Goal: Task Accomplishment & Management: Manage account settings

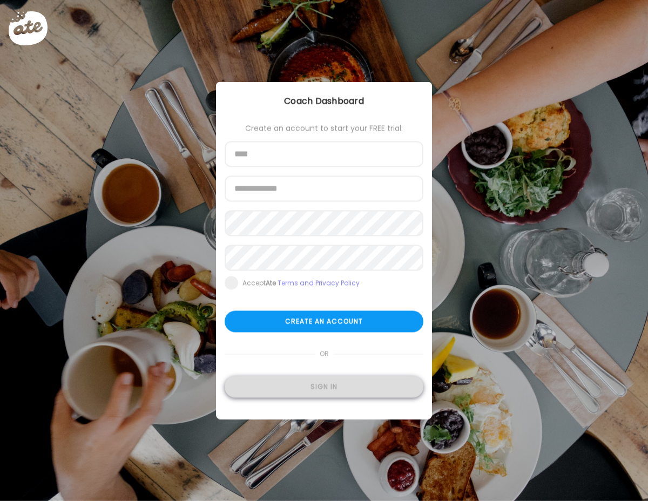
click at [316, 390] on div "Sign in" at bounding box center [324, 387] width 199 height 22
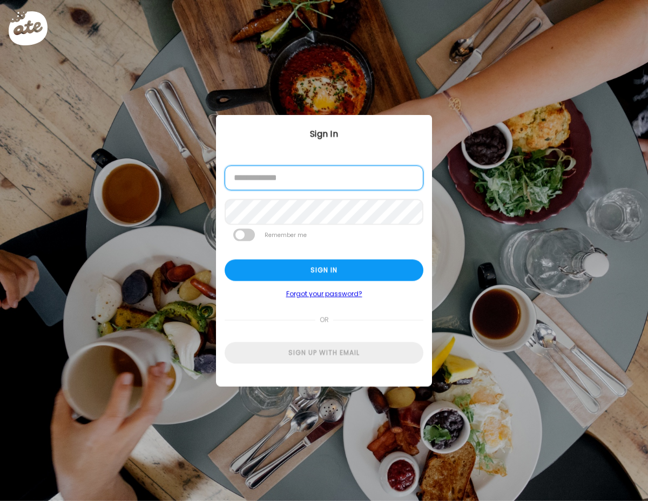
click at [306, 182] on input "email" at bounding box center [324, 178] width 199 height 25
type input "**********"
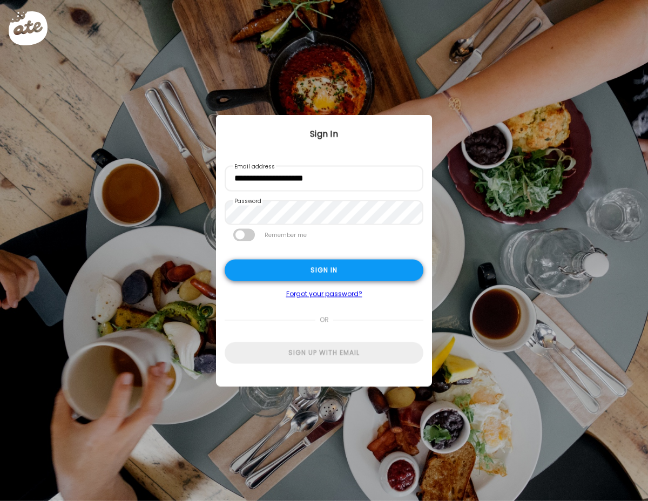
click at [316, 271] on div "Sign in" at bounding box center [324, 271] width 199 height 22
type input "**********"
type textarea "**********"
type input "**********"
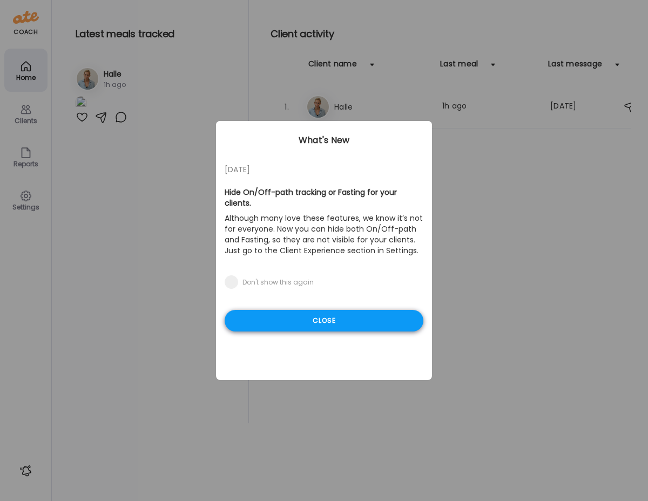
click at [321, 310] on div "Close" at bounding box center [324, 321] width 199 height 22
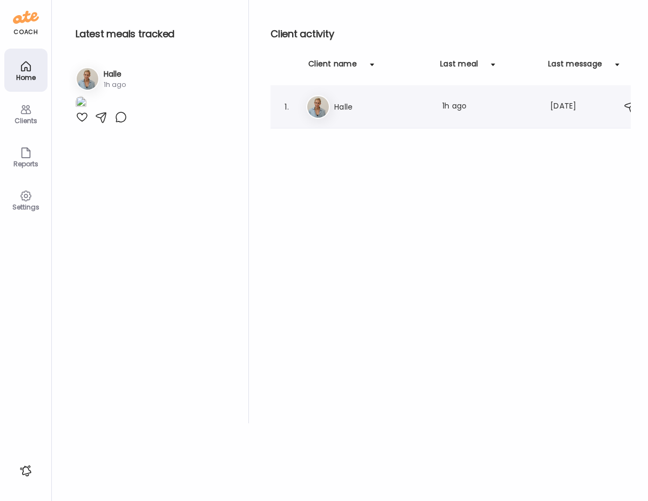
click at [349, 107] on h3 "Halle" at bounding box center [381, 106] width 95 height 13
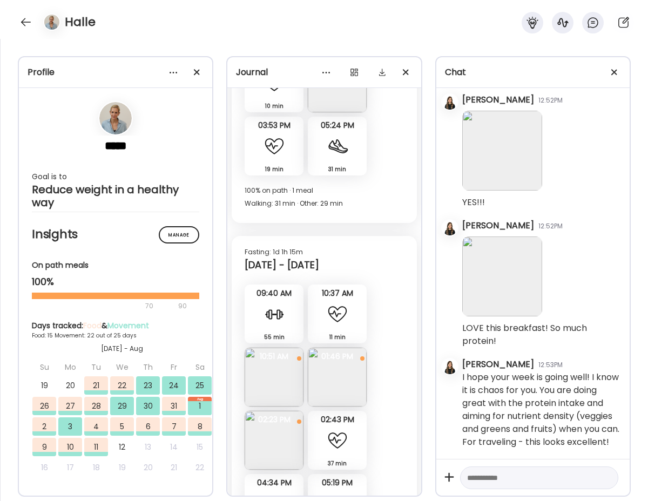
scroll to position [9994, 0]
click at [267, 376] on img at bounding box center [274, 376] width 59 height 59
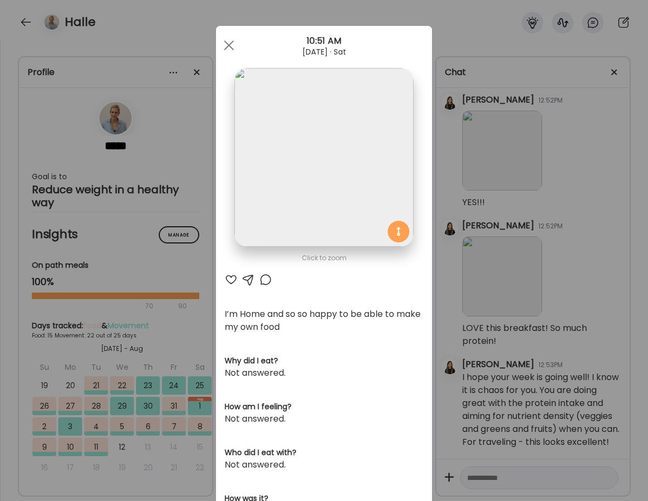
click at [232, 279] on div at bounding box center [231, 279] width 13 height 13
click at [229, 43] on div at bounding box center [229, 46] width 22 height 22
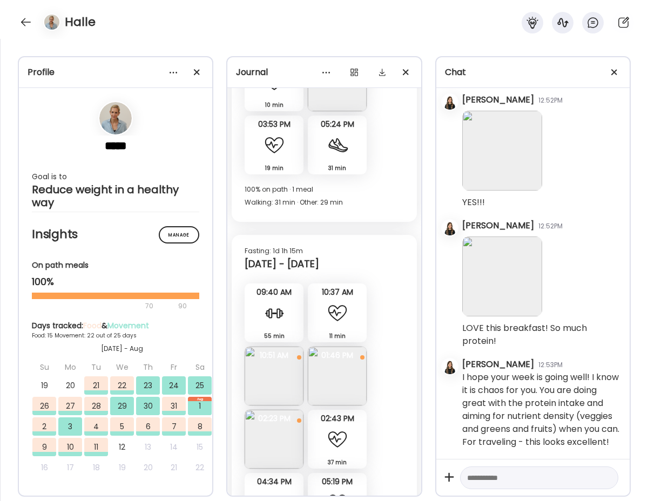
click at [340, 372] on img at bounding box center [337, 376] width 59 height 59
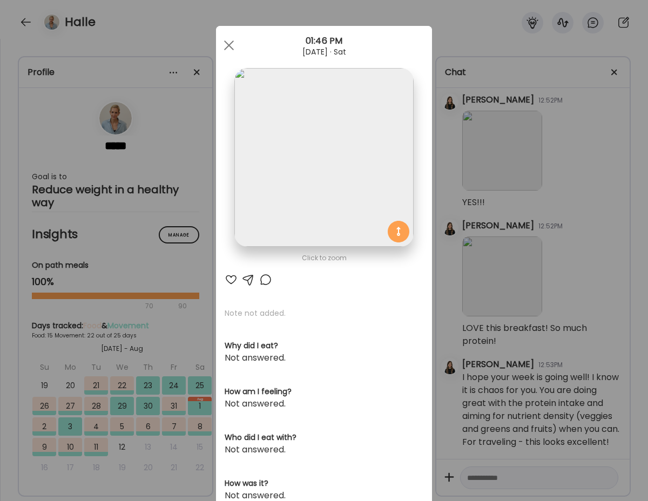
click at [231, 276] on div at bounding box center [231, 279] width 13 height 13
click at [233, 47] on div at bounding box center [229, 46] width 22 height 22
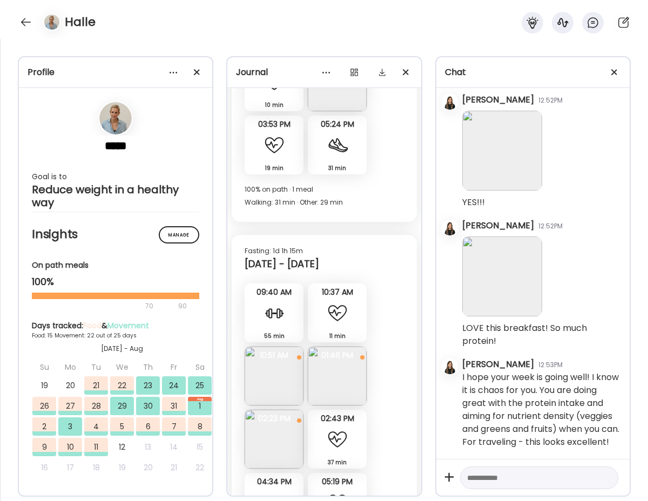
click at [278, 433] on img at bounding box center [274, 439] width 59 height 59
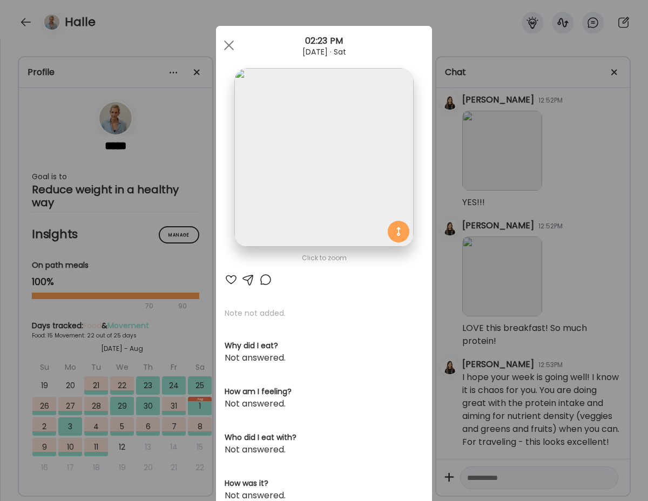
click at [231, 281] on div at bounding box center [231, 279] width 13 height 13
click at [227, 45] on div at bounding box center [229, 46] width 22 height 22
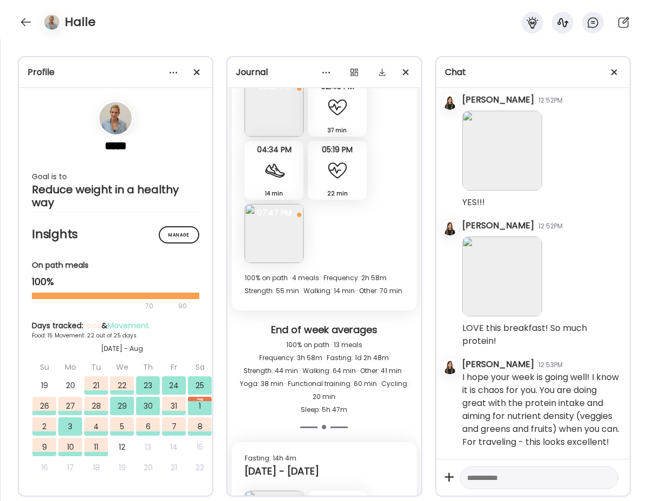
scroll to position [10360, 0]
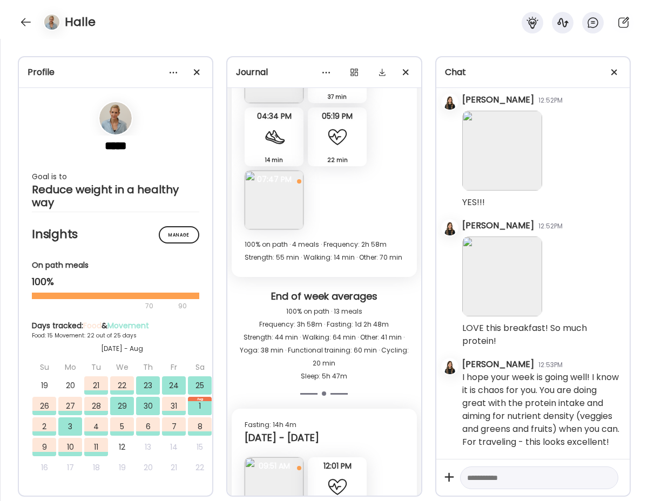
click at [278, 183] on img at bounding box center [274, 200] width 59 height 59
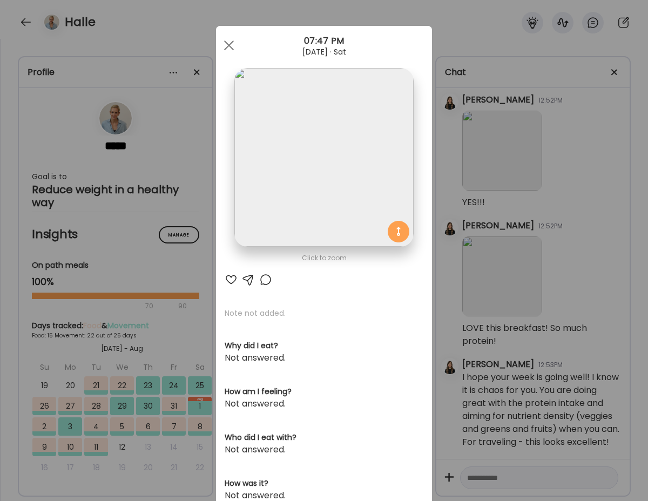
click at [231, 280] on div at bounding box center [231, 279] width 13 height 13
click at [227, 45] on div at bounding box center [229, 46] width 22 height 22
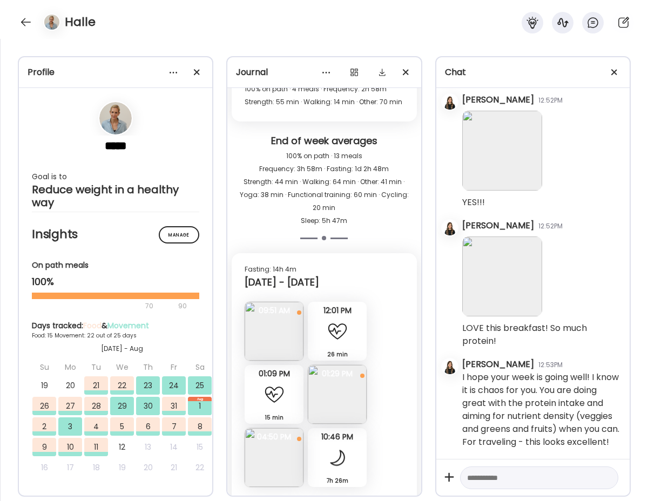
scroll to position [10533, 0]
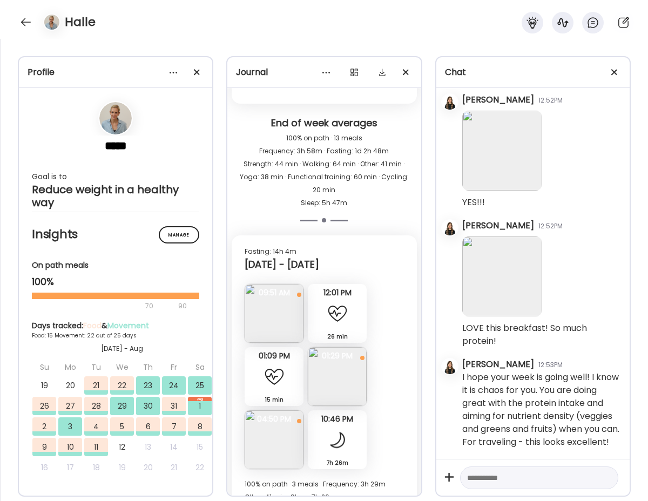
click at [269, 303] on img at bounding box center [274, 313] width 59 height 59
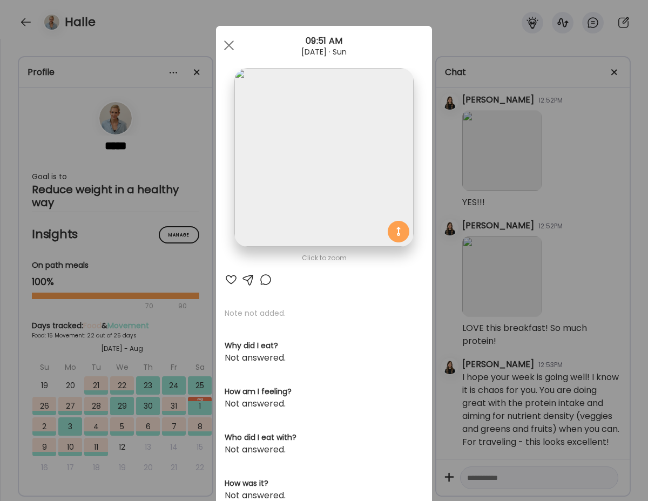
click at [231, 279] on div at bounding box center [231, 279] width 13 height 13
click at [232, 49] on span at bounding box center [229, 45] width 10 height 10
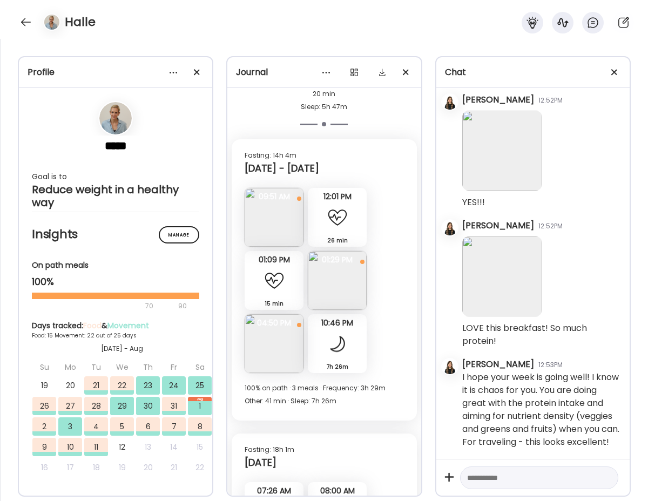
scroll to position [10637, 0]
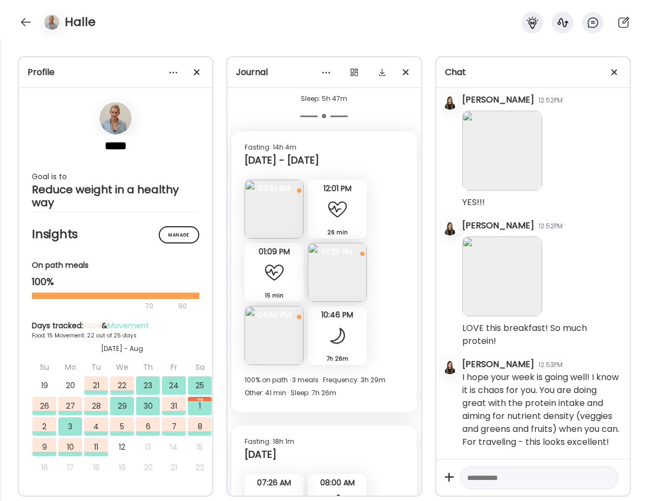
click at [342, 269] on img at bounding box center [337, 272] width 59 height 59
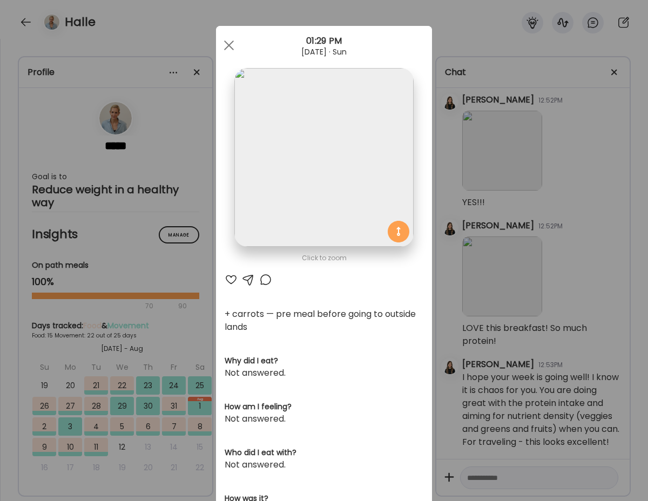
click at [234, 279] on div at bounding box center [231, 279] width 13 height 13
click at [231, 48] on span at bounding box center [229, 45] width 10 height 10
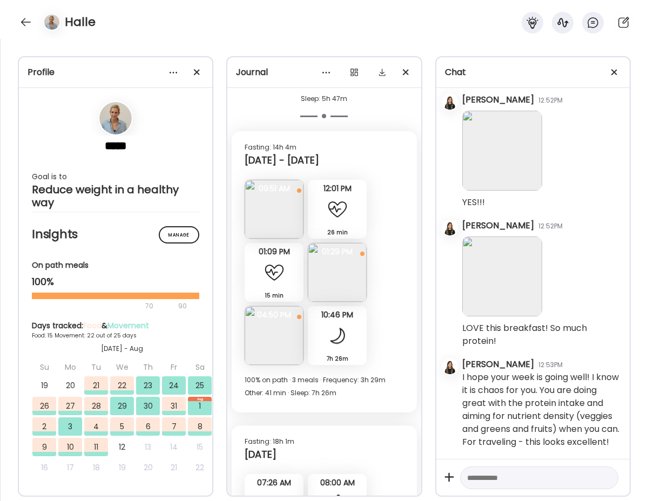
click at [275, 313] on img at bounding box center [274, 335] width 59 height 59
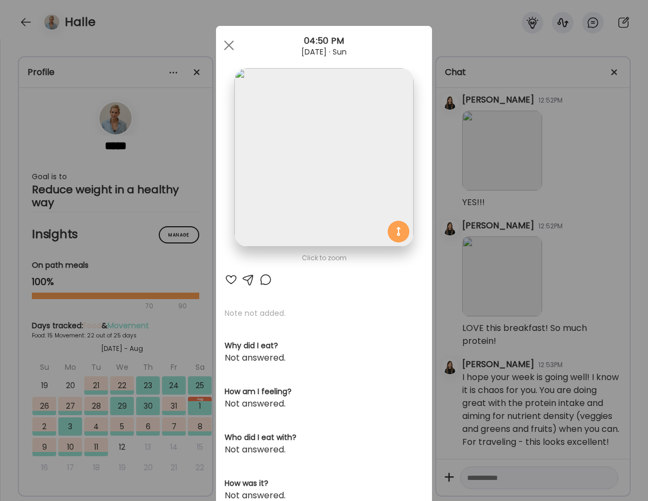
click at [231, 277] on div at bounding box center [231, 279] width 13 height 13
click at [225, 43] on div at bounding box center [229, 46] width 22 height 22
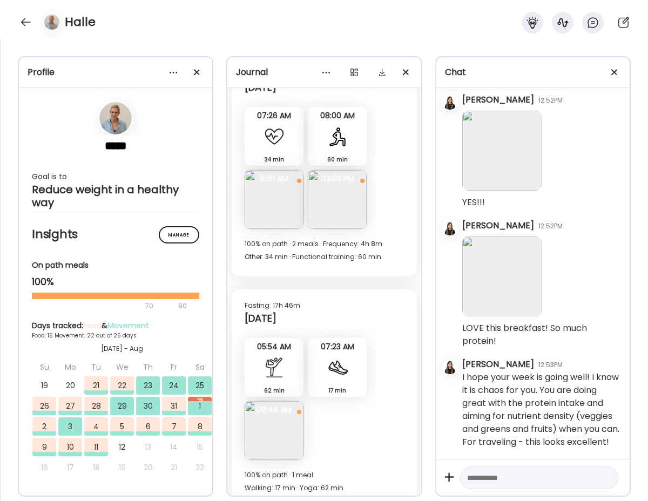
scroll to position [11008, 0]
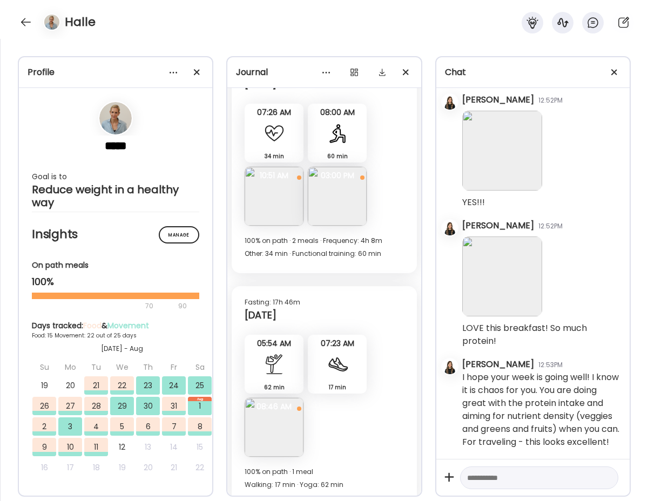
click at [273, 197] on img at bounding box center [274, 196] width 59 height 59
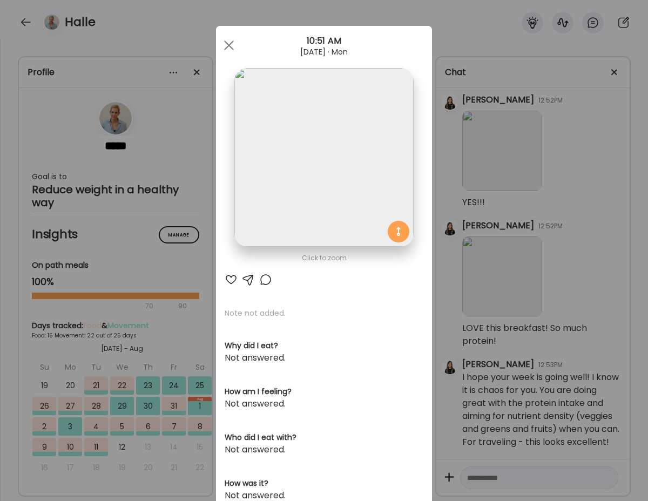
click at [231, 279] on div at bounding box center [231, 279] width 13 height 13
click at [227, 48] on div at bounding box center [229, 46] width 22 height 22
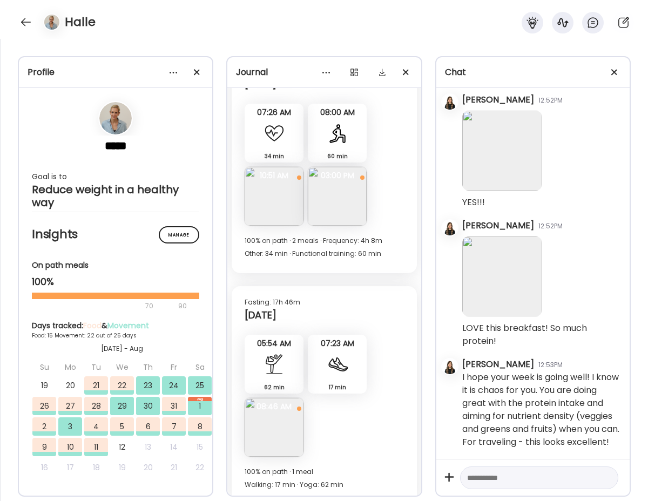
click at [334, 172] on img at bounding box center [337, 196] width 59 height 59
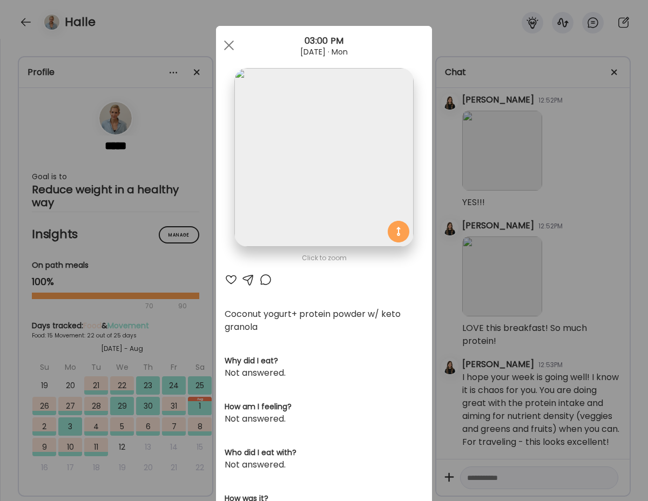
click at [228, 280] on div at bounding box center [231, 279] width 13 height 13
click at [231, 44] on div at bounding box center [229, 46] width 22 height 22
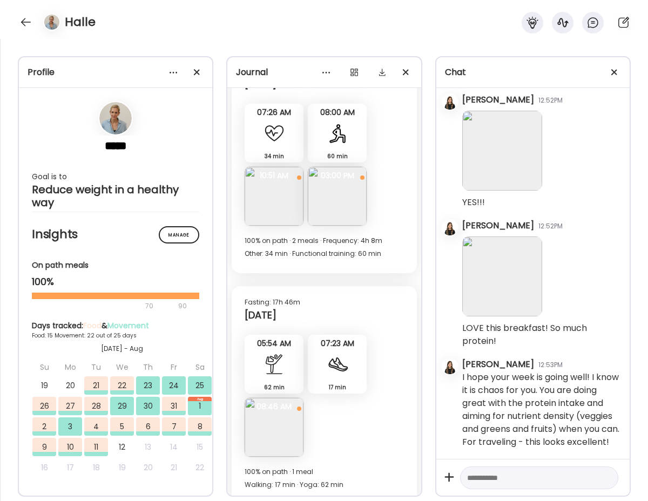
click at [269, 423] on img at bounding box center [274, 427] width 59 height 59
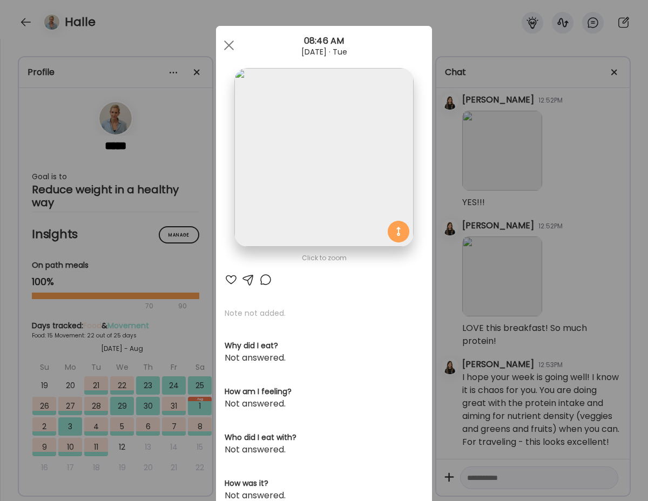
click at [230, 281] on div at bounding box center [231, 279] width 13 height 13
click at [225, 46] on div at bounding box center [229, 46] width 22 height 22
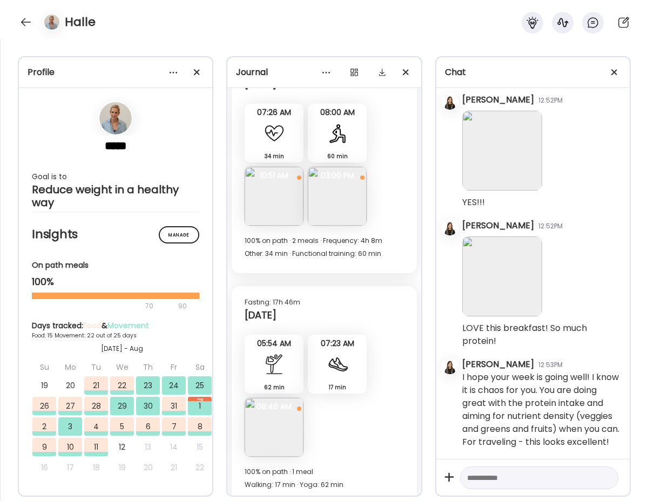
click at [491, 478] on textarea at bounding box center [529, 477] width 125 height 13
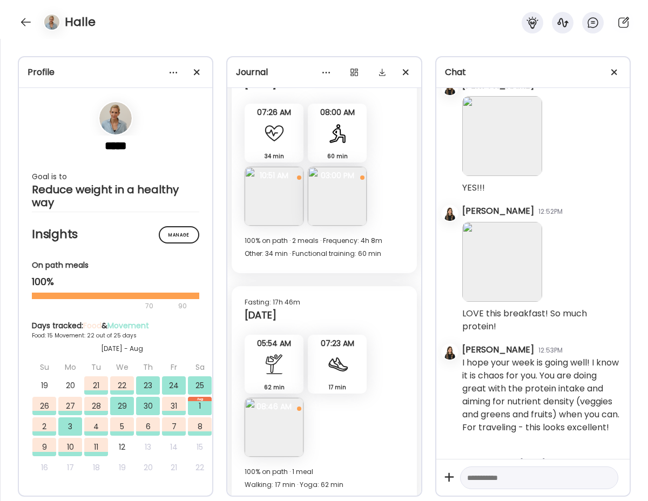
scroll to position [45044, 0]
